Goal: Transaction & Acquisition: Download file/media

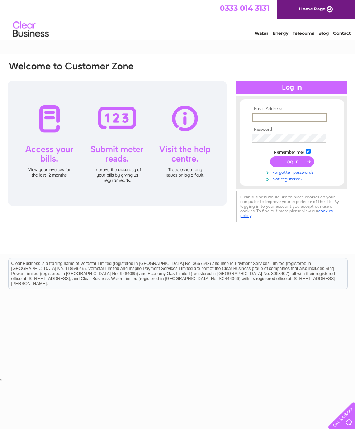
type input "emma-woodheys@outlook.com"
click at [292, 163] on input "submit" at bounding box center [292, 161] width 44 height 10
click at [296, 166] on input "submit" at bounding box center [292, 161] width 44 height 10
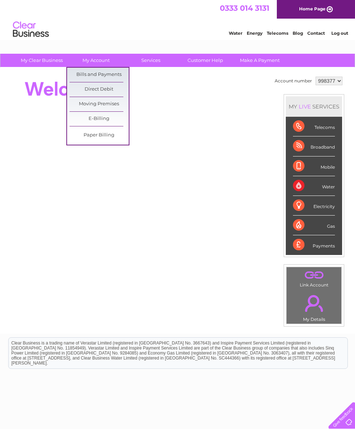
click at [108, 75] on link "Bills and Payments" at bounding box center [99, 75] width 59 height 14
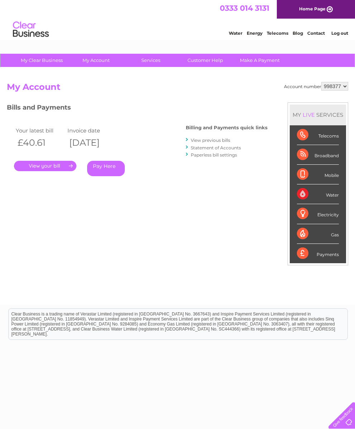
click at [206, 142] on link "View previous bills" at bounding box center [210, 140] width 39 height 5
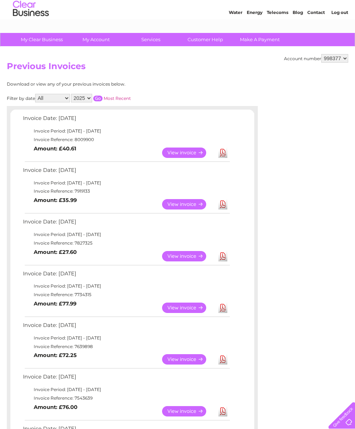
scroll to position [22, 0]
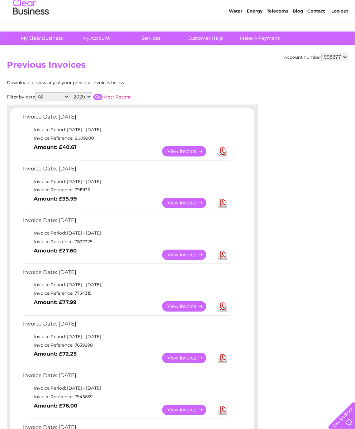
click at [70, 95] on select "All January February March April May June July August September October Novembe…" at bounding box center [52, 96] width 35 height 9
click at [92, 96] on select "2025 2024 2023 2022" at bounding box center [81, 96] width 21 height 9
select select "2024"
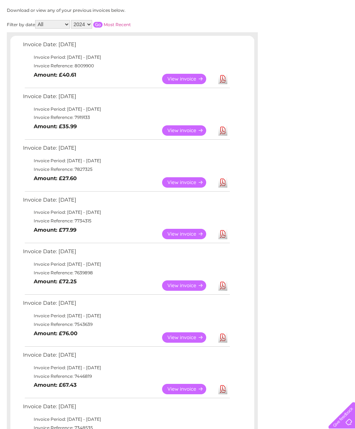
scroll to position [0, 0]
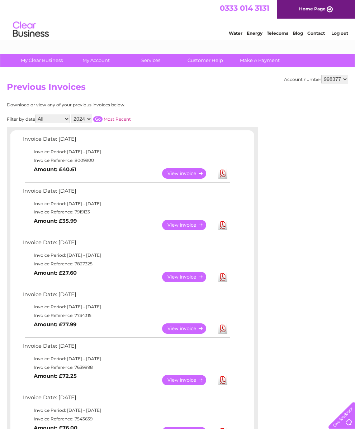
click at [103, 118] on input "button" at bounding box center [97, 120] width 9 height 6
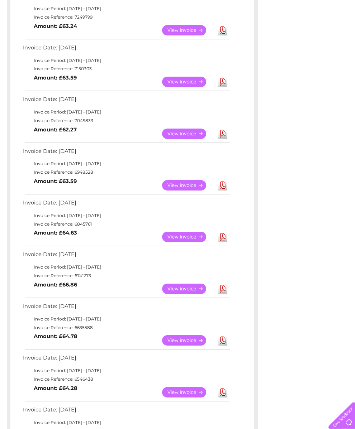
scroll to position [143, 0]
click at [188, 242] on link "View" at bounding box center [188, 237] width 53 height 10
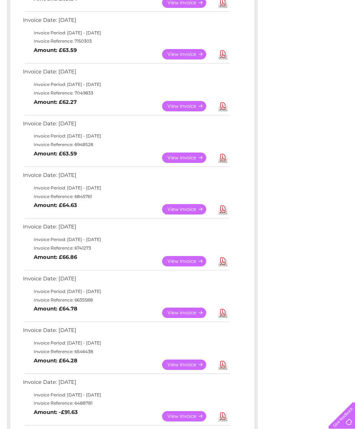
click at [227, 263] on link "Download" at bounding box center [222, 261] width 9 height 10
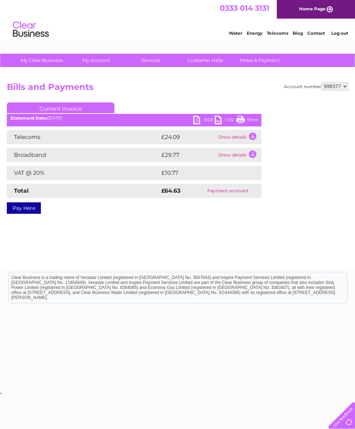
click at [196, 120] on link "PDF" at bounding box center [204, 121] width 22 height 10
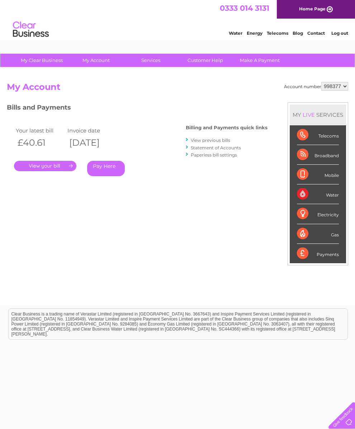
click at [339, 34] on link "Log out" at bounding box center [339, 32] width 17 height 5
